Goal: Task Accomplishment & Management: Manage account settings

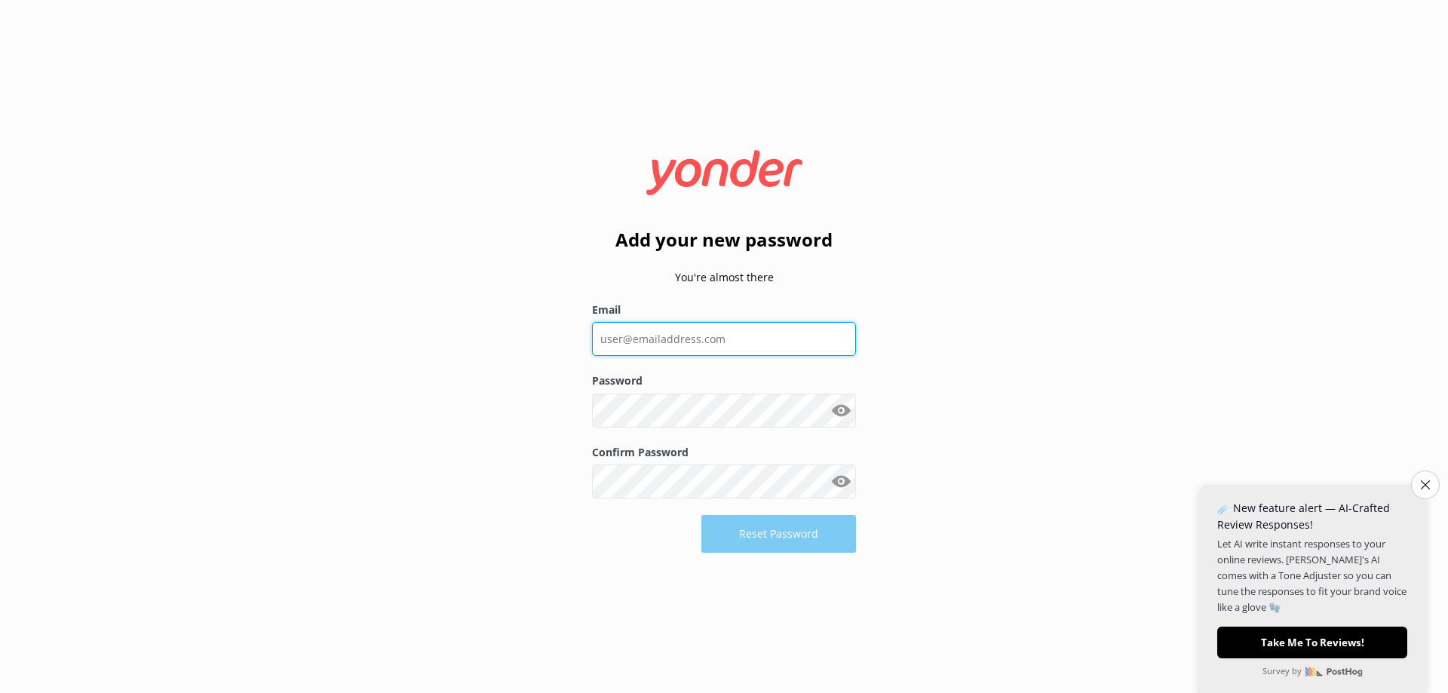
click at [743, 340] on input "Email" at bounding box center [724, 339] width 264 height 34
type input "[EMAIL_ADDRESS][DOMAIN_NAME]"
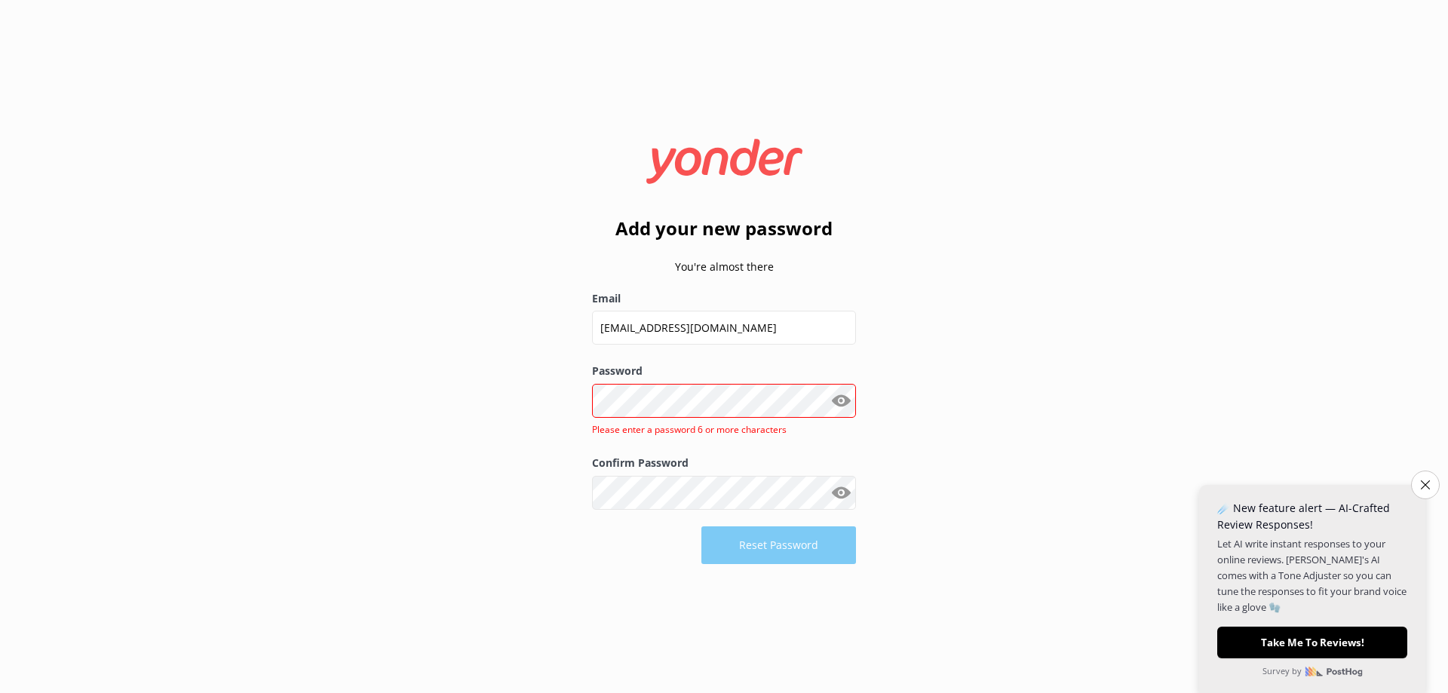
click at [837, 399] on button "Show password" at bounding box center [841, 400] width 30 height 30
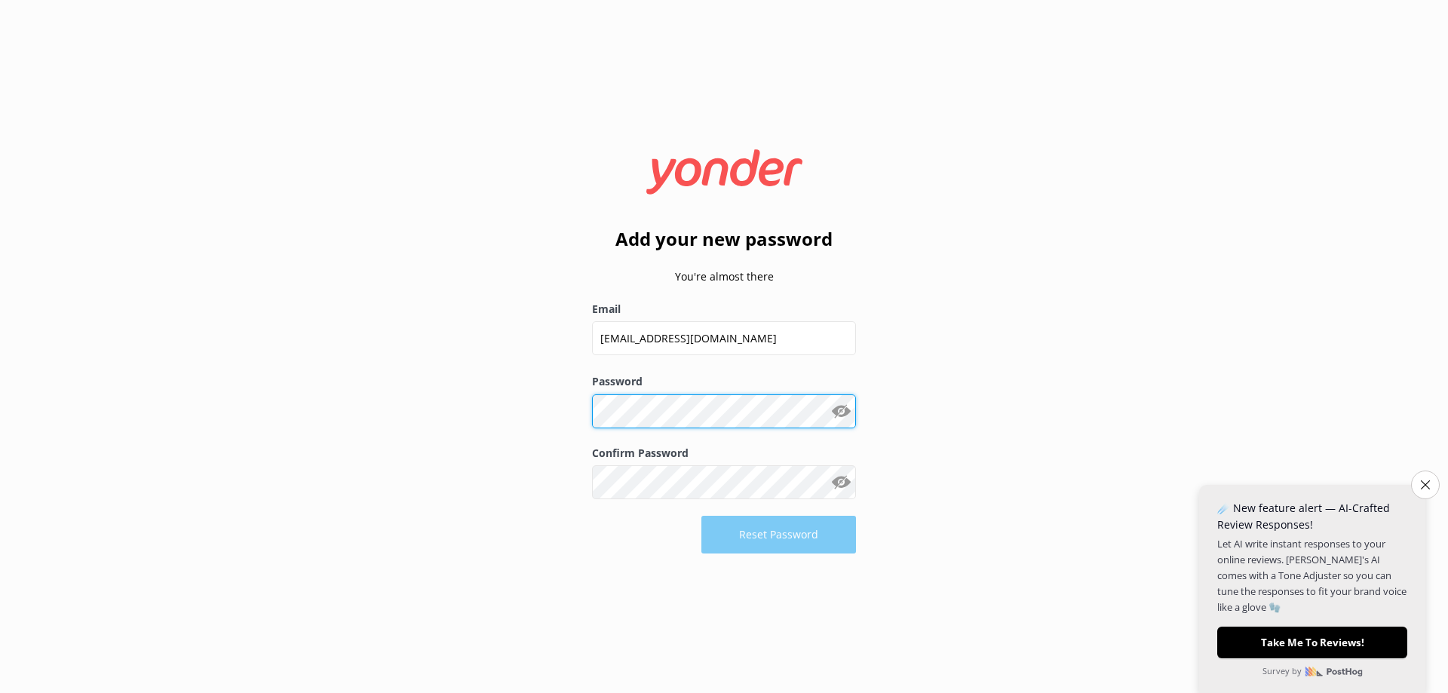
click at [583, 409] on div "Add your new password You're almost there Email [EMAIL_ADDRESS][DOMAIN_NAME] Pa…" at bounding box center [724, 346] width 302 height 435
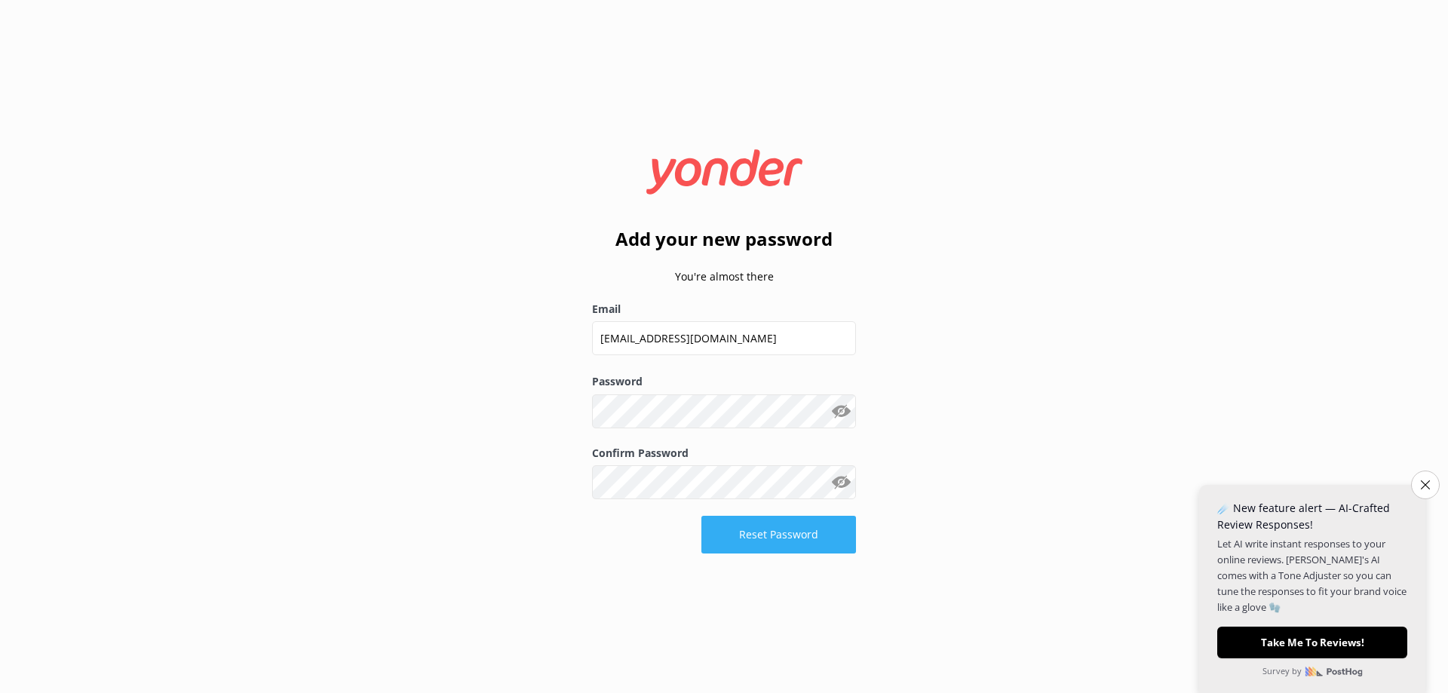
click at [765, 538] on button "Reset Password" at bounding box center [778, 535] width 155 height 38
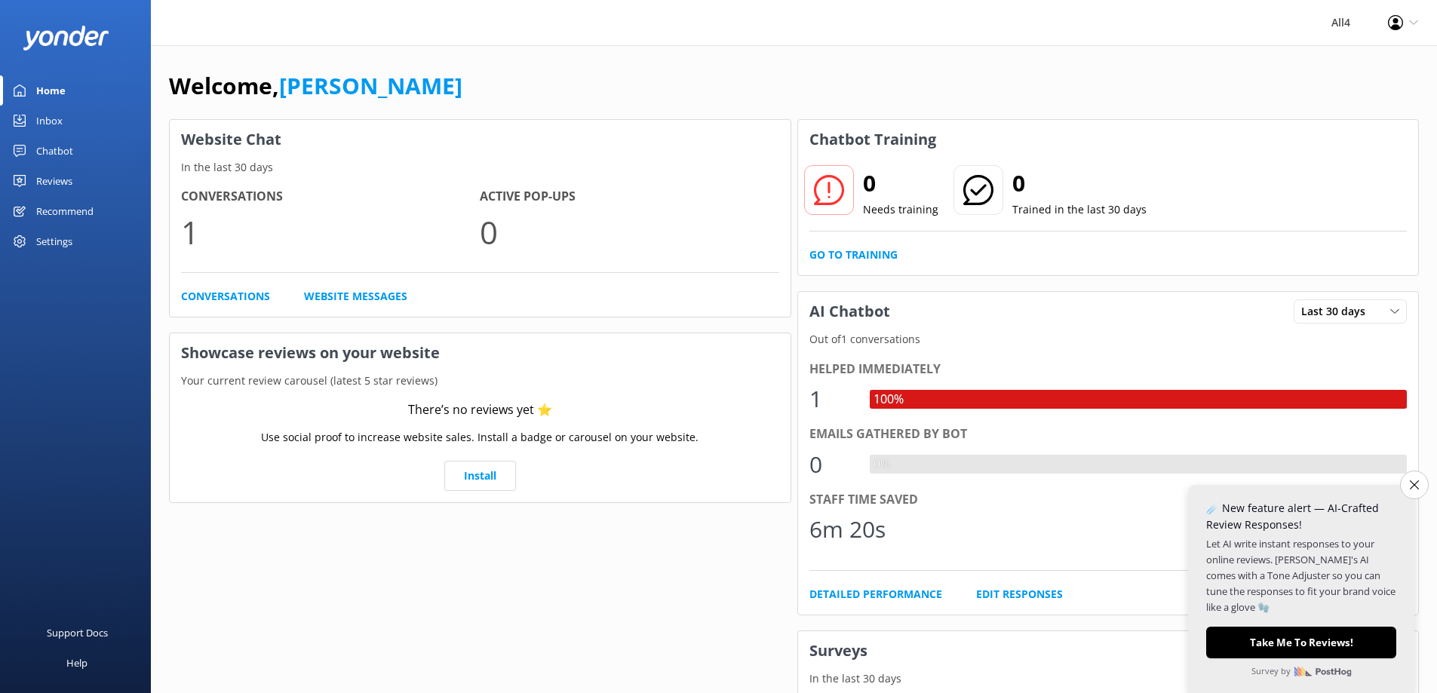
click at [415, 60] on div "Welcome, [PERSON_NAME] Website Chat In the last 30 days Conversations 1 Active …" at bounding box center [794, 518] width 1286 height 947
click at [49, 181] on div "Reviews" at bounding box center [54, 181] width 36 height 30
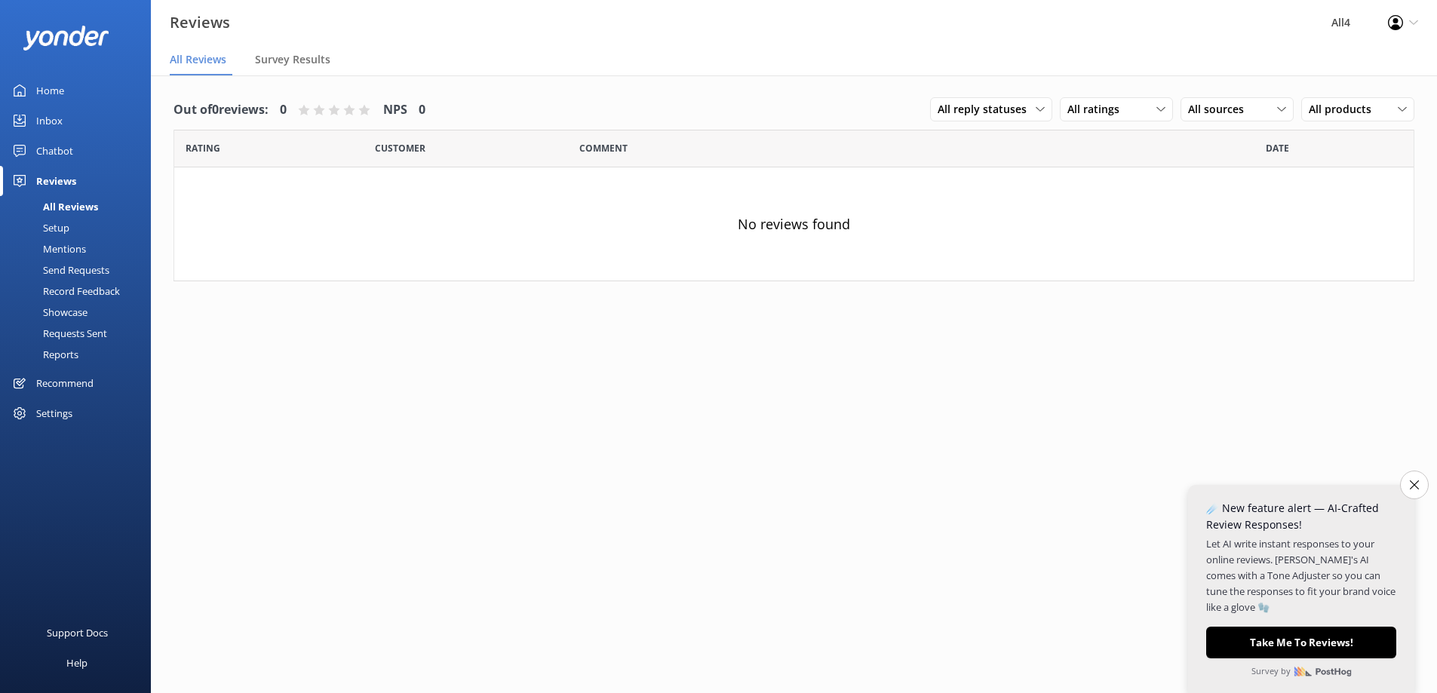
click at [51, 118] on div "Inbox" at bounding box center [49, 121] width 26 height 30
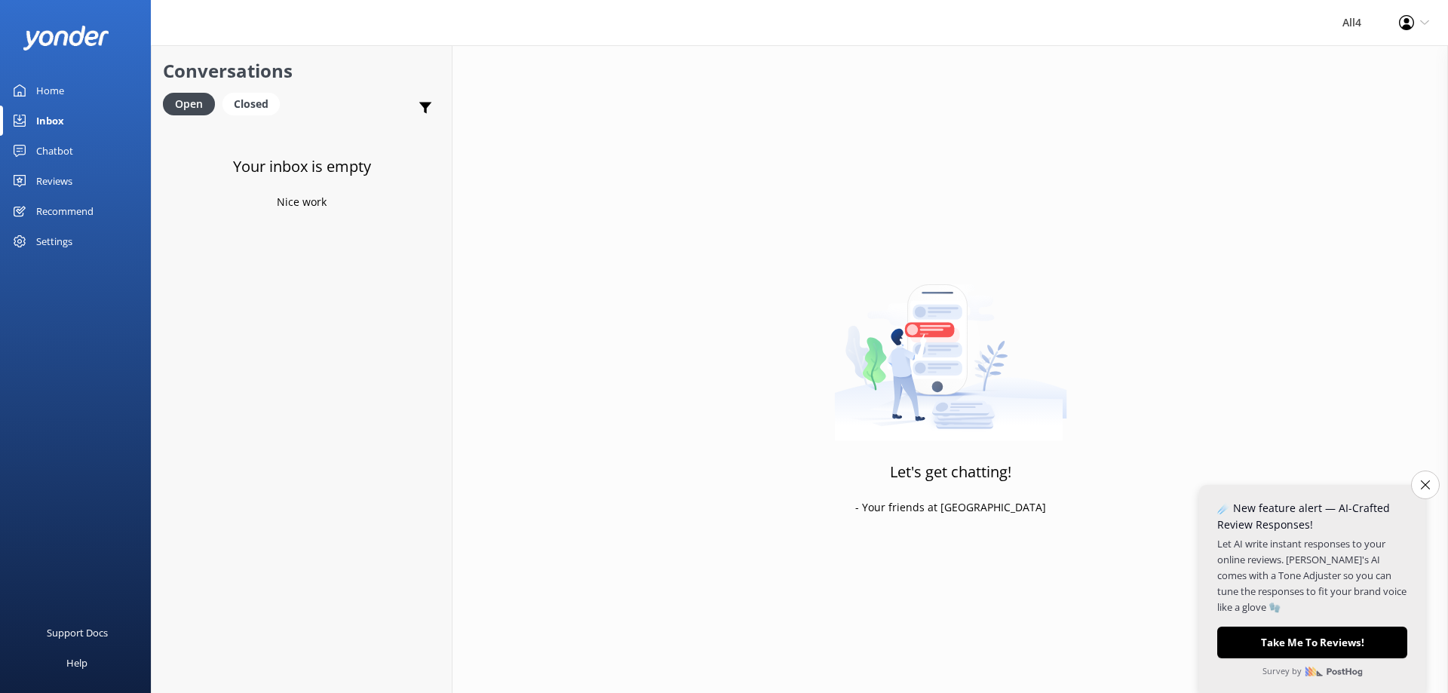
click at [48, 90] on div "Home" at bounding box center [50, 90] width 28 height 30
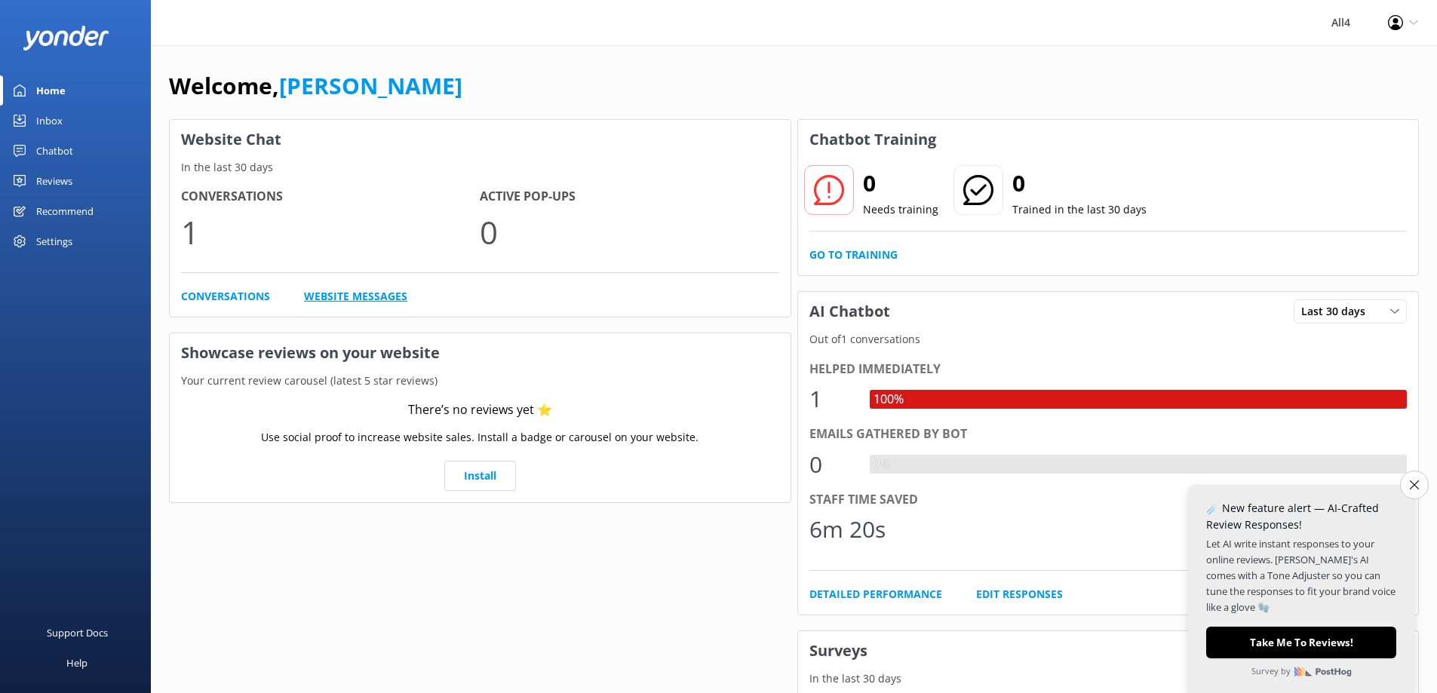
click at [348, 294] on link "Website Messages" at bounding box center [355, 296] width 103 height 17
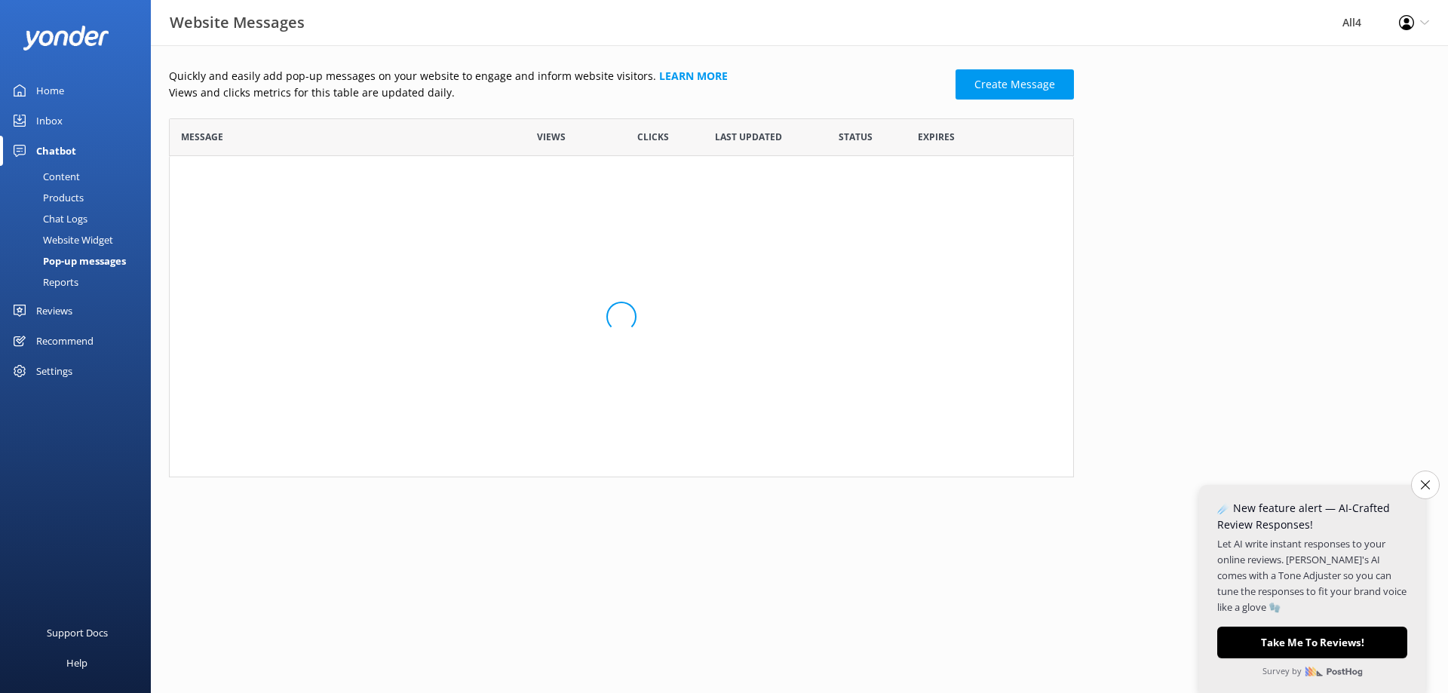
scroll to position [348, 894]
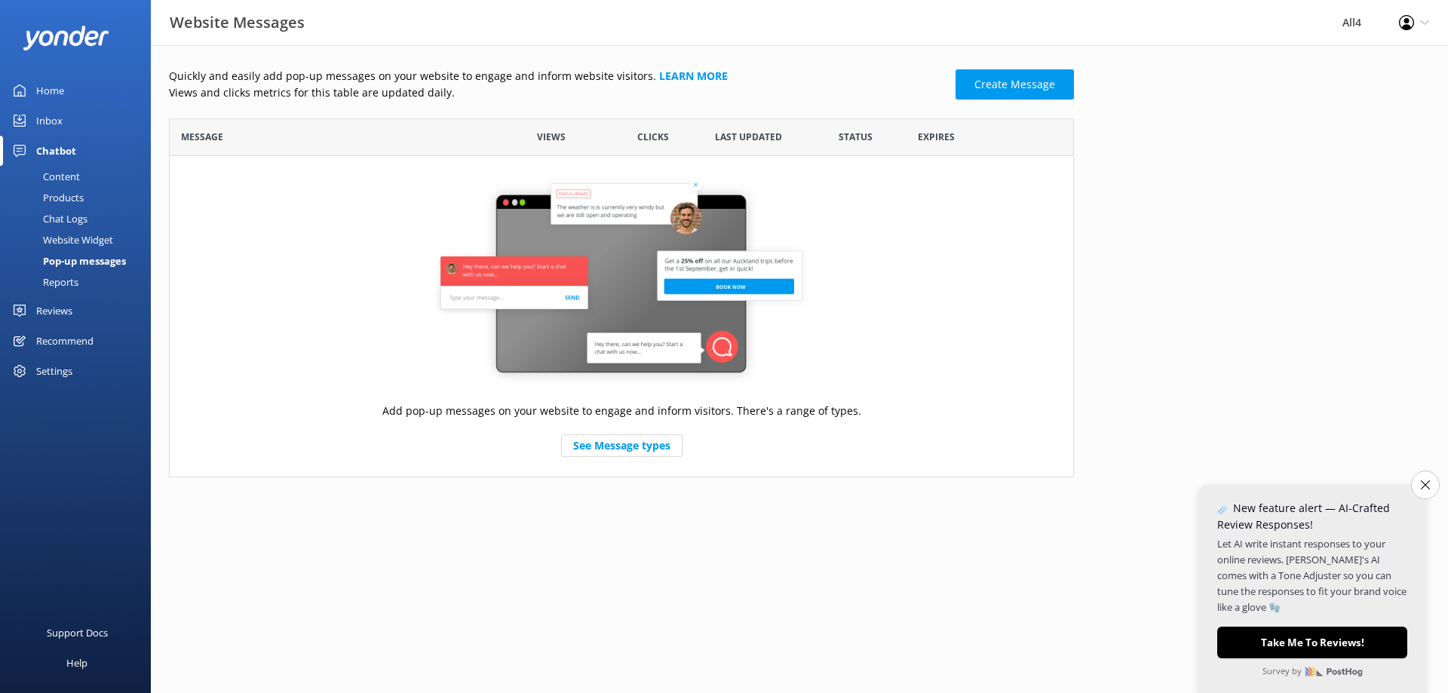
click at [77, 240] on div "Website Widget" at bounding box center [61, 239] width 104 height 21
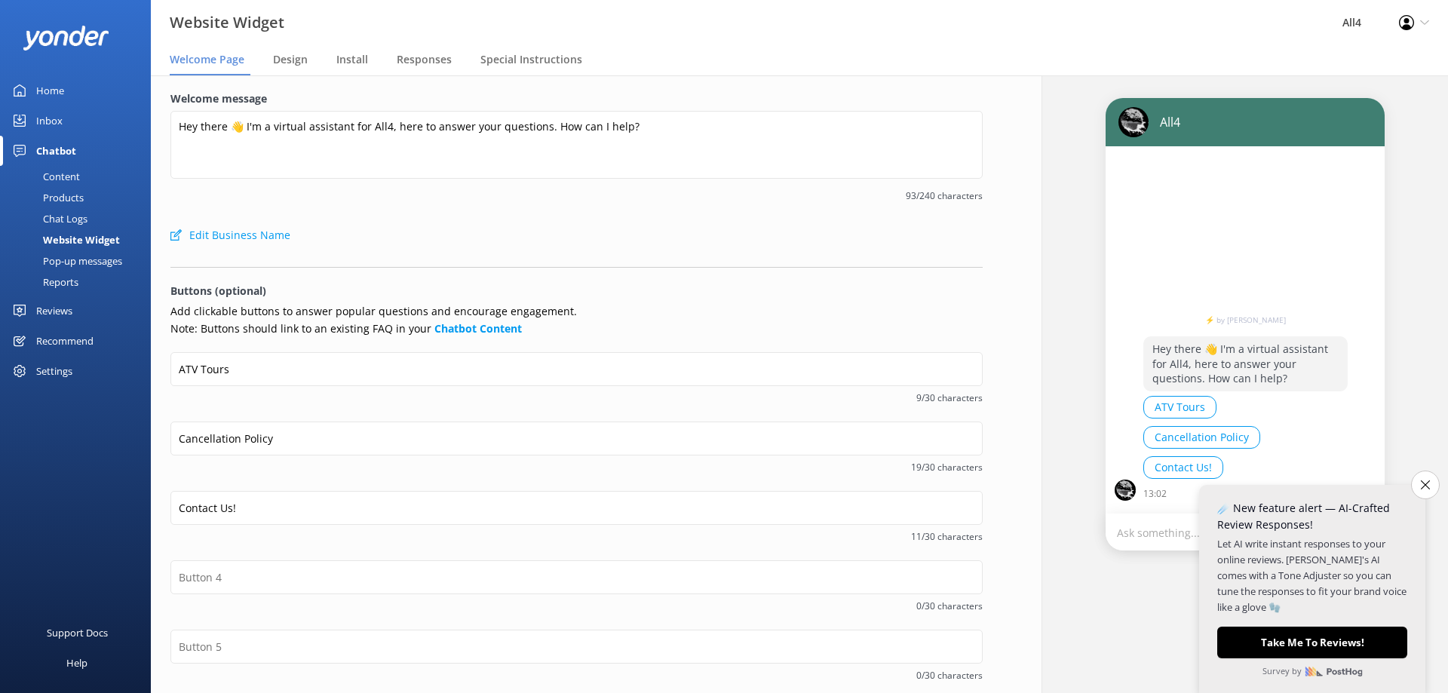
click at [65, 175] on div "Content" at bounding box center [44, 176] width 71 height 21
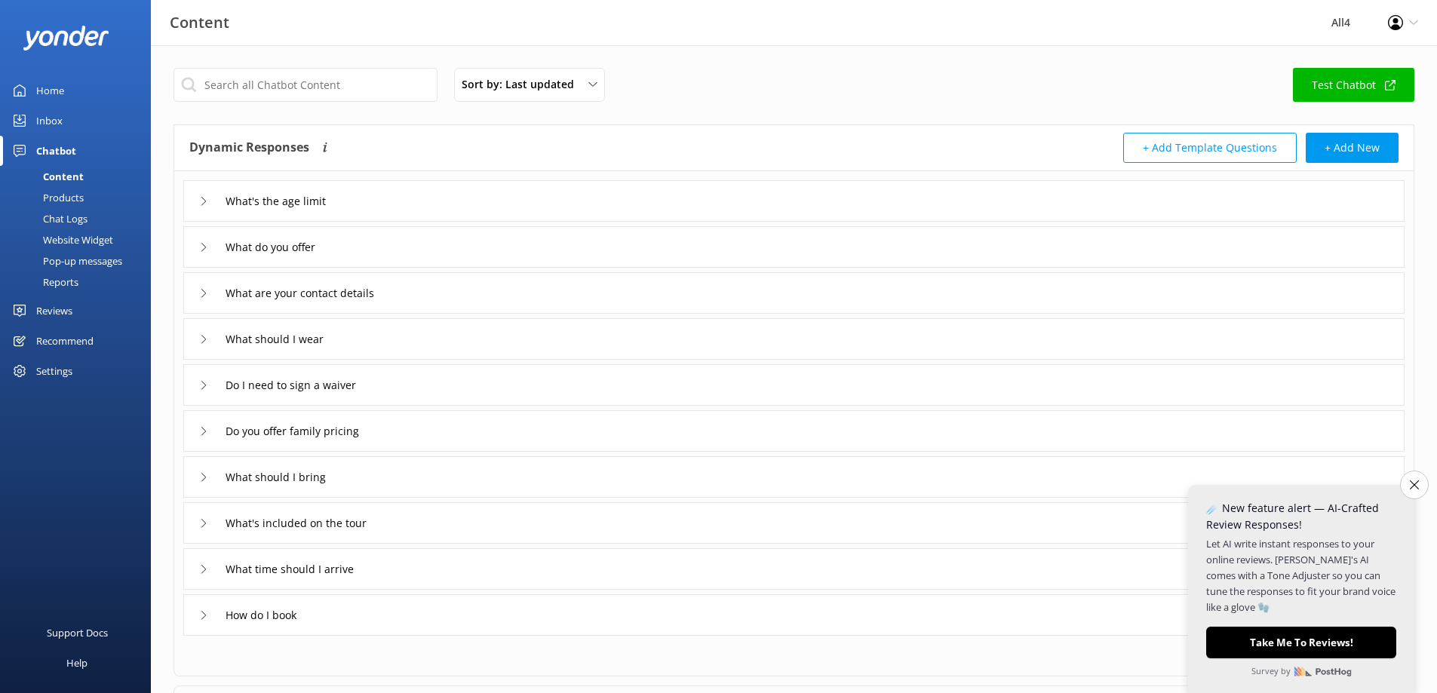
click at [200, 203] on icon at bounding box center [203, 201] width 9 height 9
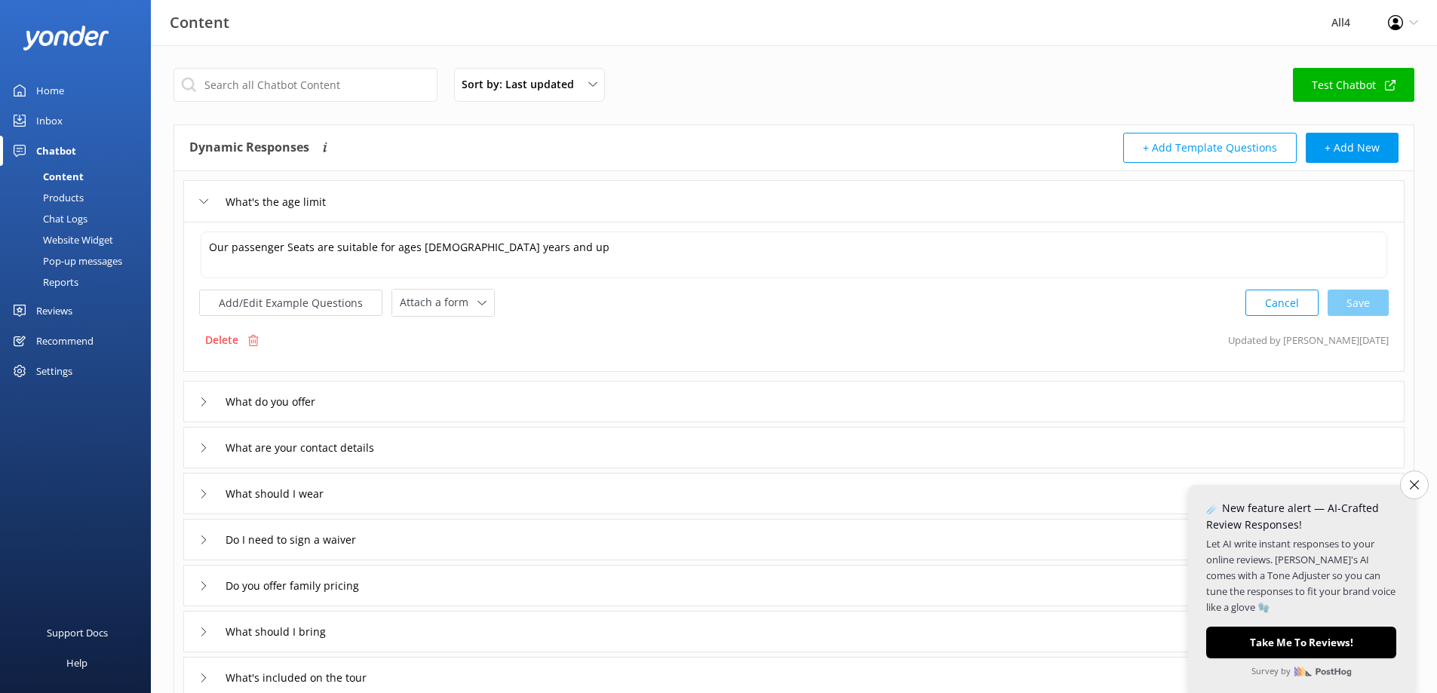
click at [200, 199] on use at bounding box center [204, 201] width 8 height 5
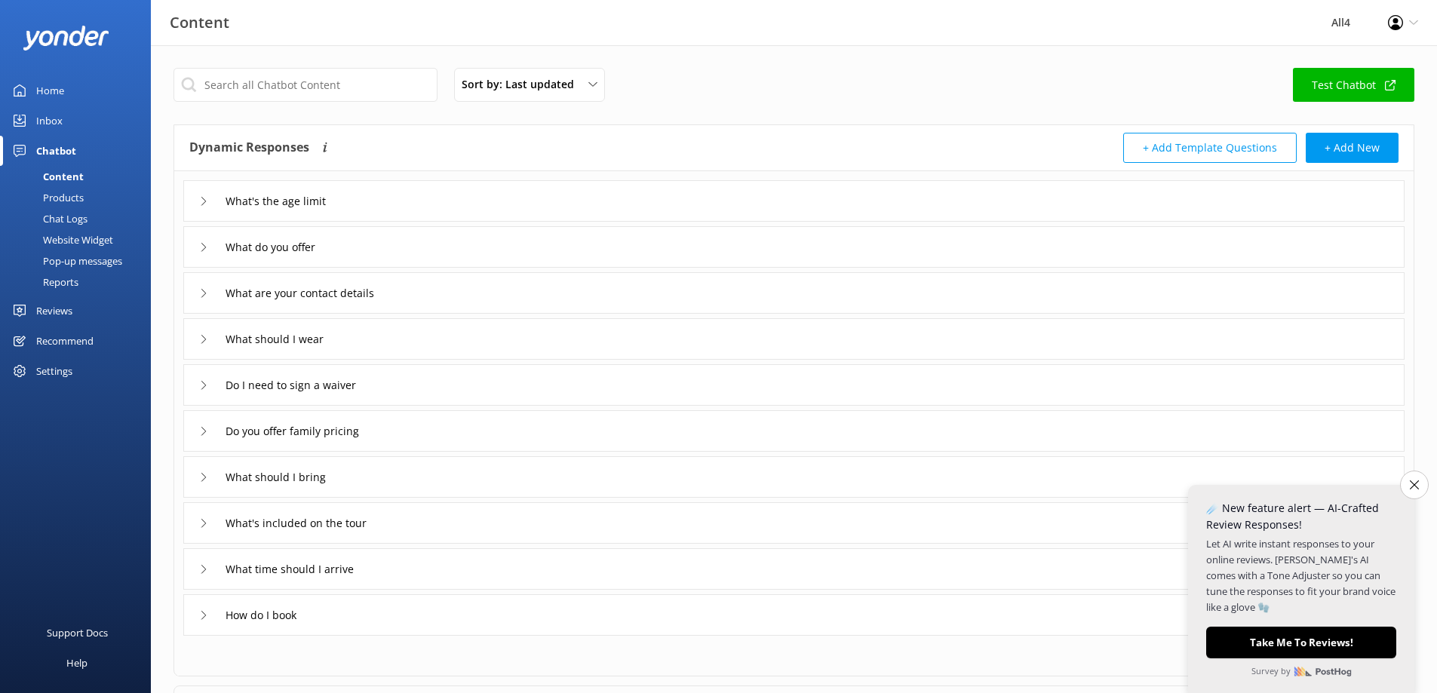
click at [204, 247] on icon at bounding box center [203, 247] width 9 height 9
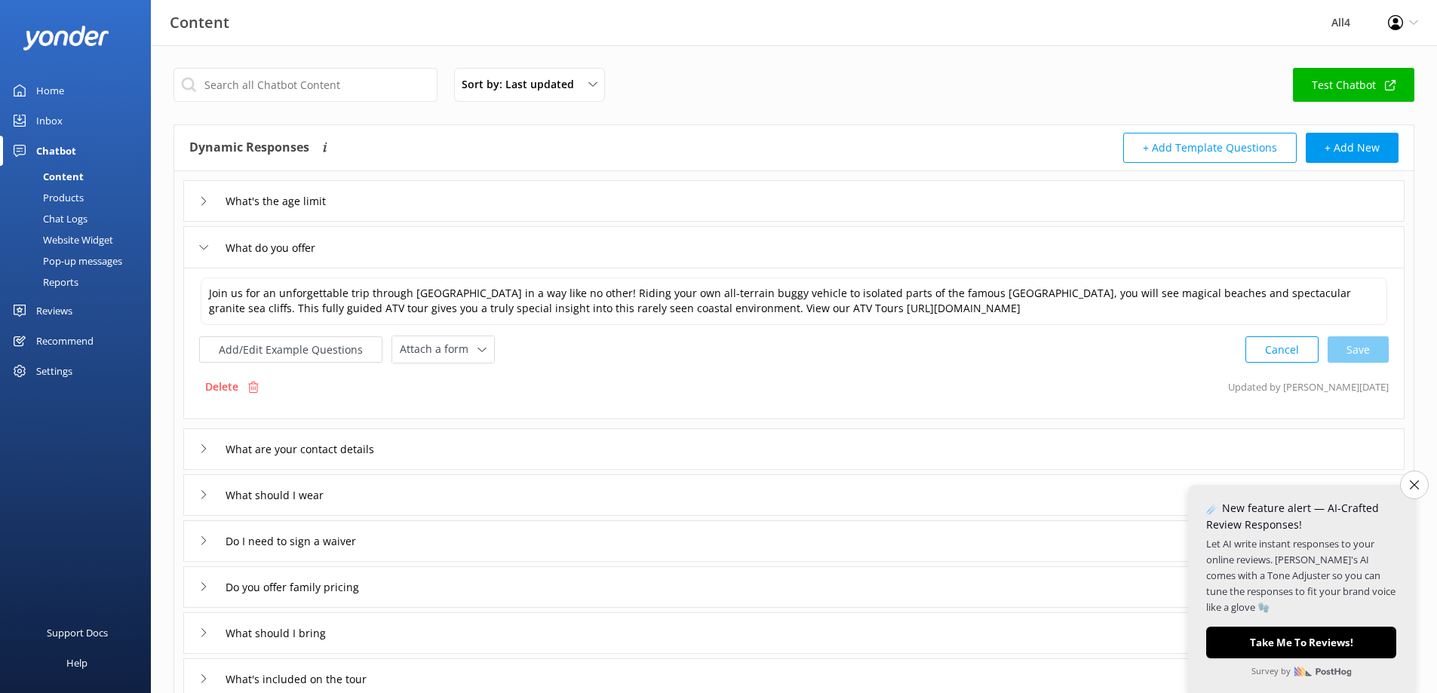
click at [203, 247] on icon at bounding box center [203, 247] width 9 height 9
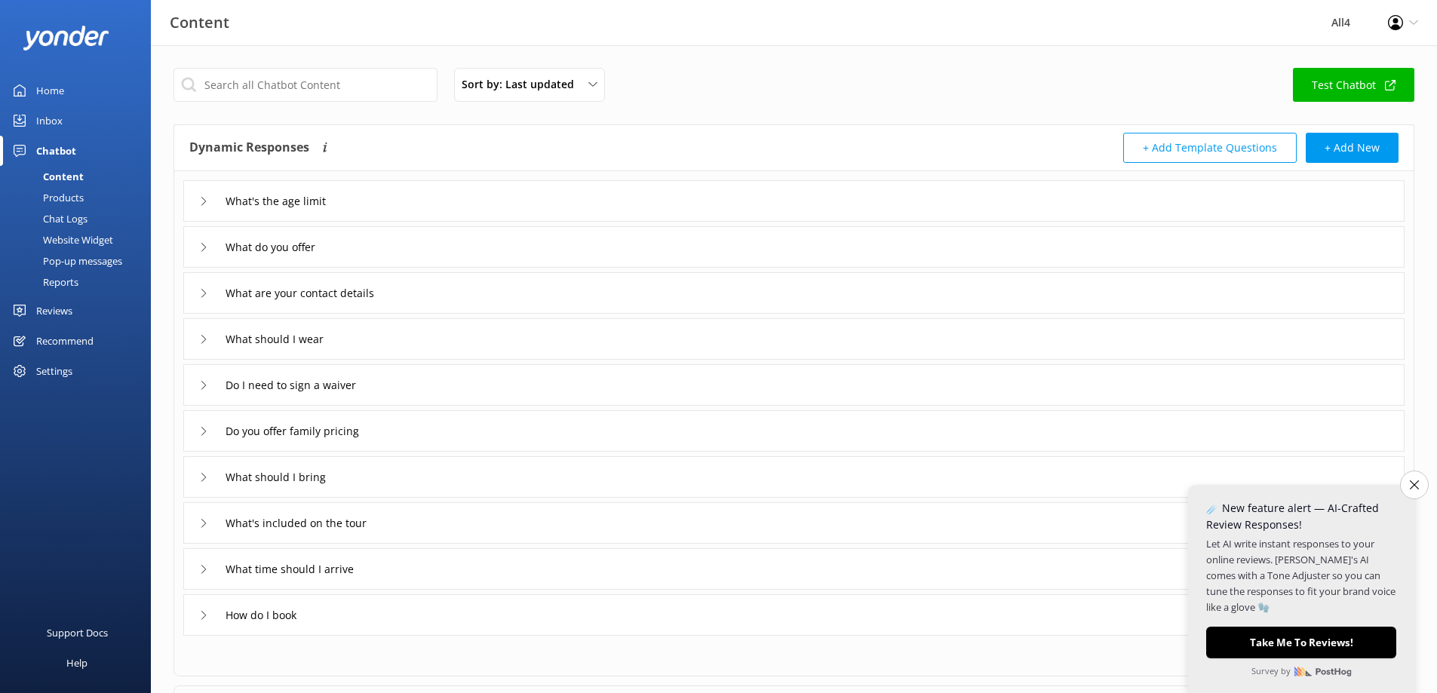
click at [201, 243] on icon at bounding box center [203, 247] width 9 height 9
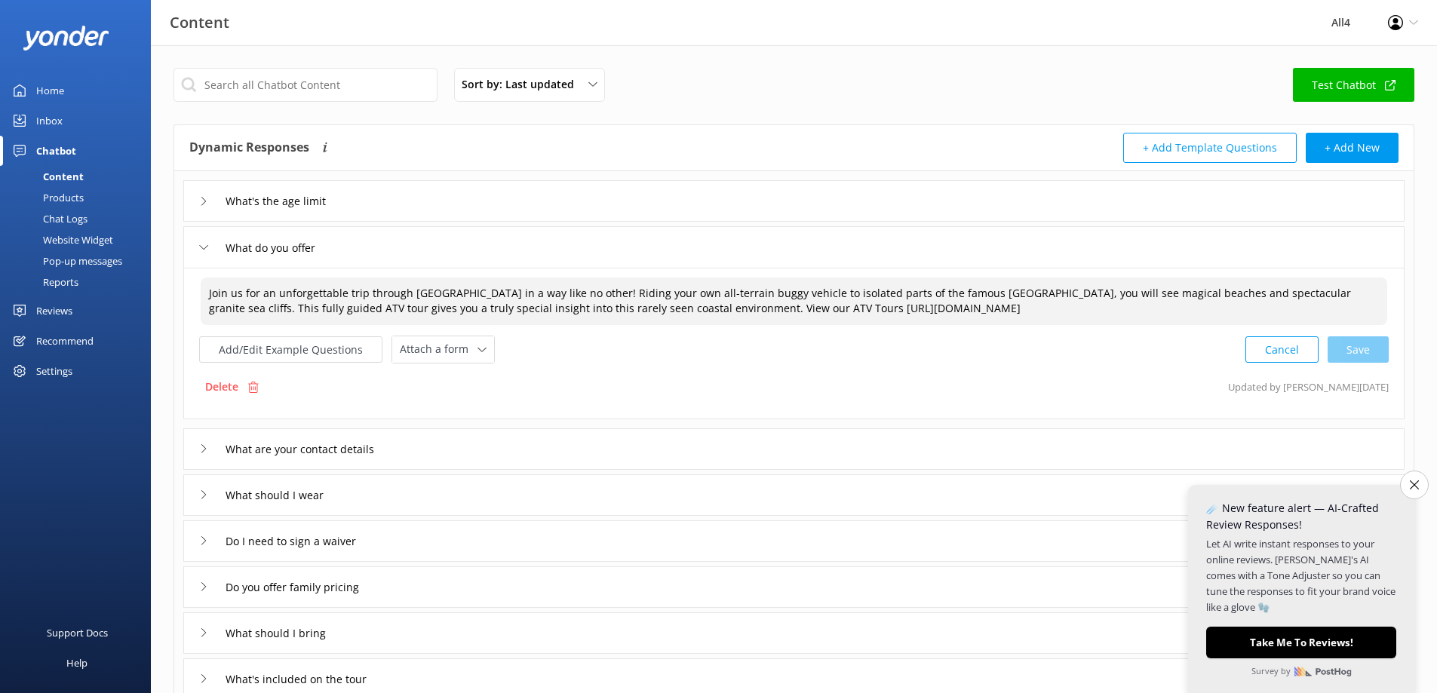
drag, startPoint x: 819, startPoint y: 293, endPoint x: 781, endPoint y: 291, distance: 38.5
click at [781, 291] on textarea "Join us for an unforgettable trip through [GEOGRAPHIC_DATA] in a way like no ot…" at bounding box center [794, 302] width 1186 height 48
type textarea "Join us for an unforgettable trip through [GEOGRAPHIC_DATA] in a way like no ot…"
